Goal: Task Accomplishment & Management: Manage account settings

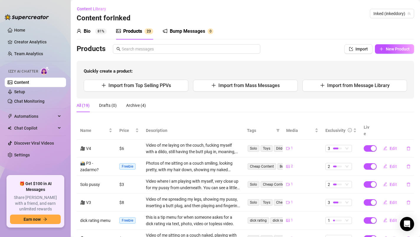
click at [26, 111] on ul "Home Creator Analytics Team Analytics Izzy AI Chatter Content Setup Chat Monito…" at bounding box center [35, 98] width 61 height 150
click at [26, 115] on span "Automations" at bounding box center [35, 115] width 42 height 9
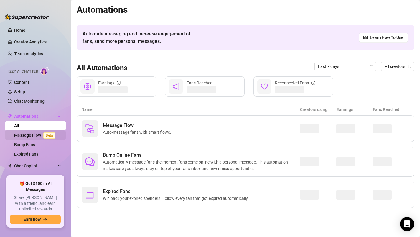
click at [26, 135] on link "Message Flow Beta" at bounding box center [36, 135] width 44 height 5
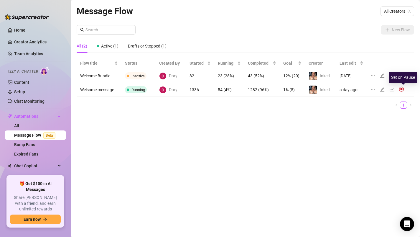
click at [402, 90] on img at bounding box center [401, 88] width 5 height 5
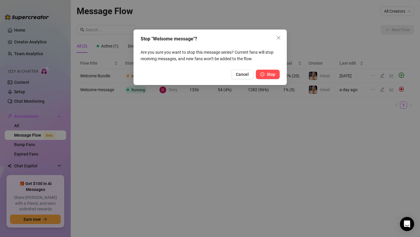
click at [266, 71] on button "Stop" at bounding box center [268, 74] width 24 height 9
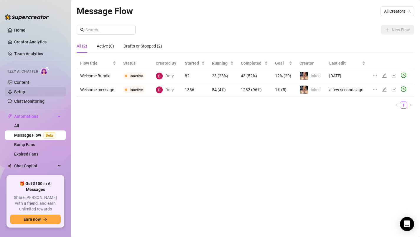
click at [20, 89] on link "Setup" at bounding box center [19, 91] width 11 height 5
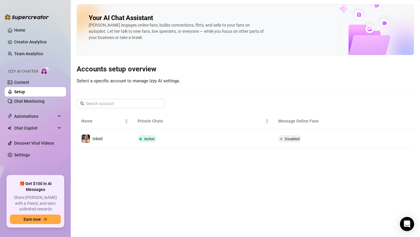
click at [205, 129] on td "Active" at bounding box center [203, 138] width 141 height 19
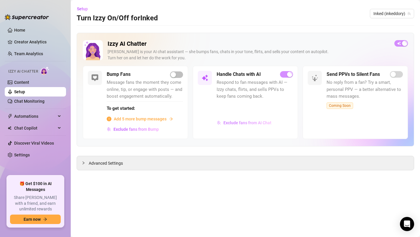
click at [235, 126] on button "Exclude fans from AI Chat" at bounding box center [244, 122] width 55 height 9
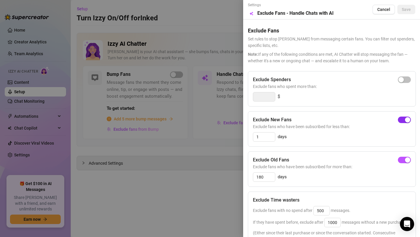
click at [408, 120] on div "button" at bounding box center [407, 119] width 5 height 5
click at [409, 8] on span "Save" at bounding box center [406, 9] width 9 height 5
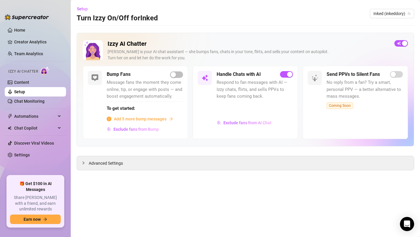
click at [25, 89] on link "Setup" at bounding box center [19, 91] width 11 height 5
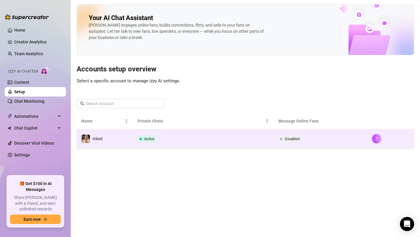
click at [148, 140] on span "Active" at bounding box center [149, 138] width 10 height 4
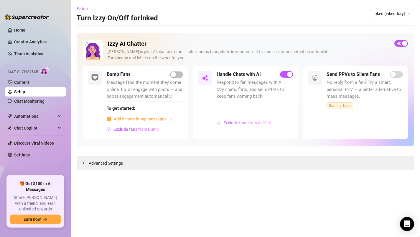
click at [234, 123] on span "Exclude fans from AI Chat" at bounding box center [247, 122] width 48 height 5
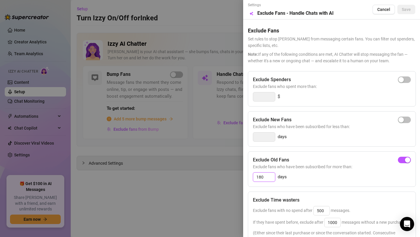
drag, startPoint x: 266, startPoint y: 178, endPoint x: 247, endPoint y: 176, distance: 19.2
click at [247, 176] on div "Settings Preview Exclude Fans - Handle Chats with AI Cancel Save Exclude Fans S…" at bounding box center [331, 118] width 177 height 237
type input "30"
click at [408, 11] on span "Save" at bounding box center [406, 9] width 9 height 5
